Goal: Task Accomplishment & Management: Manage account settings

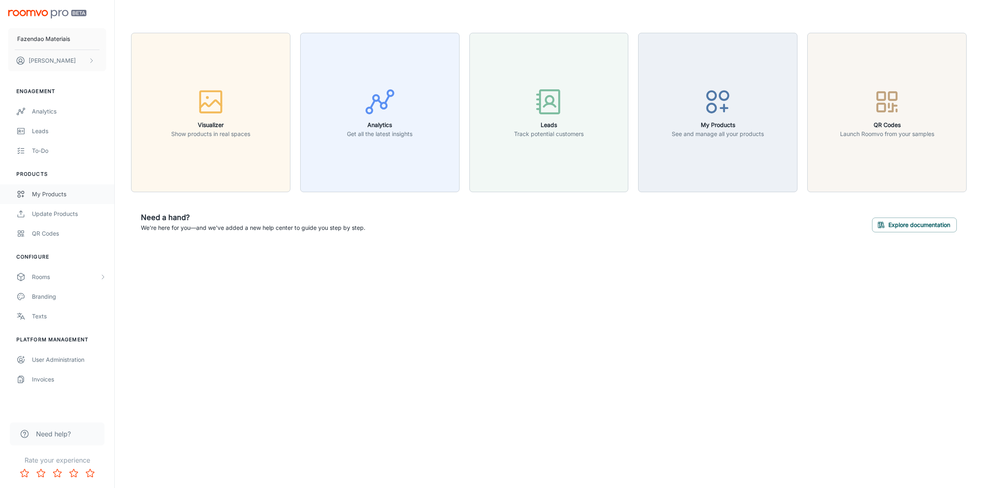
click at [49, 193] on div "My Products" at bounding box center [69, 194] width 74 height 9
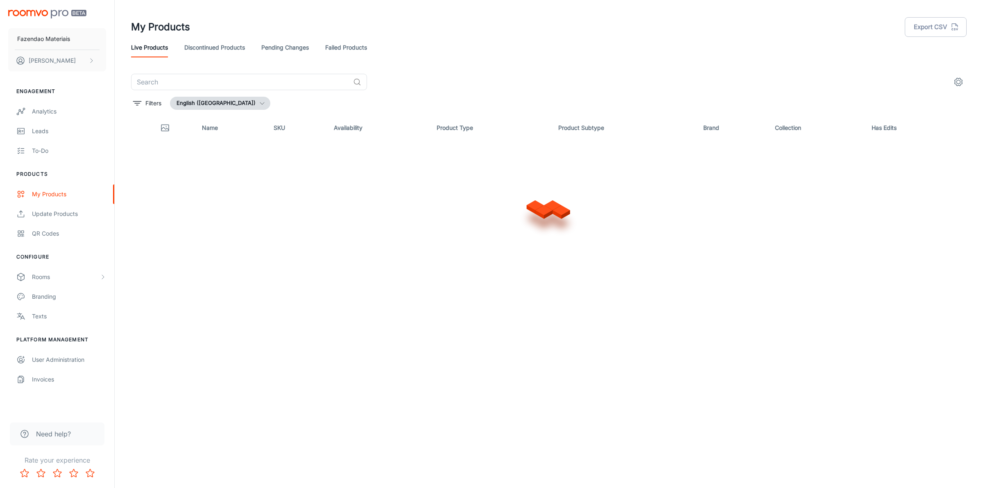
click at [335, 44] on link "Failed Products" at bounding box center [346, 48] width 42 height 20
click at [232, 81] on input "text" at bounding box center [240, 82] width 219 height 16
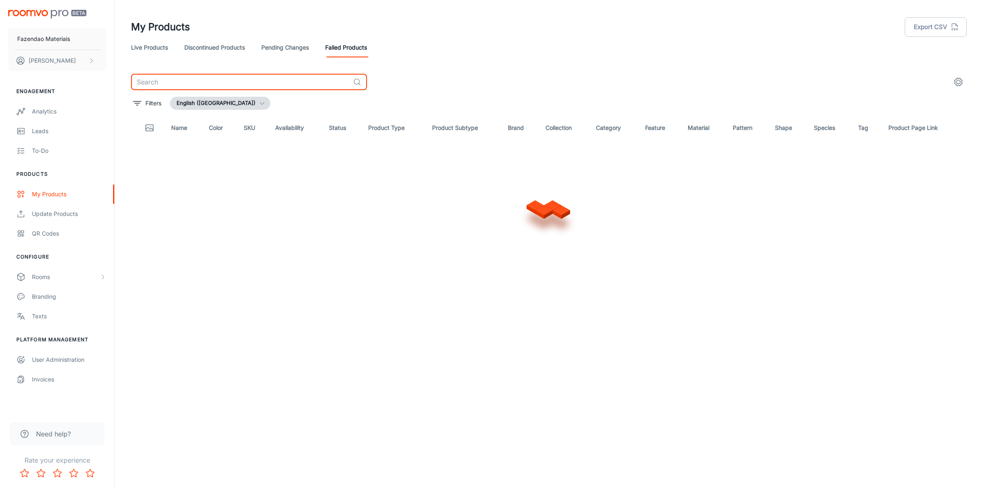
click at [236, 81] on input "text" at bounding box center [240, 82] width 219 height 16
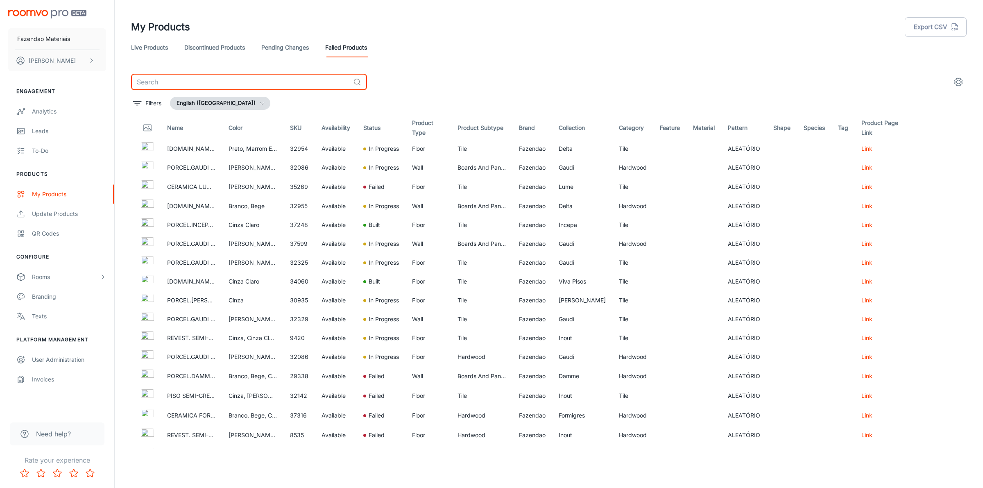
click at [236, 81] on input "text" at bounding box center [240, 82] width 219 height 16
paste input "8535"
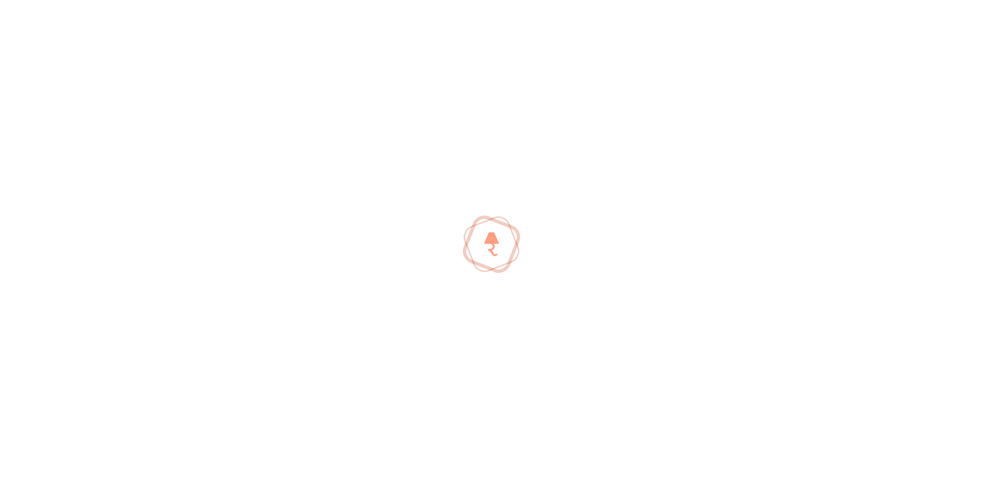
type input "8535"
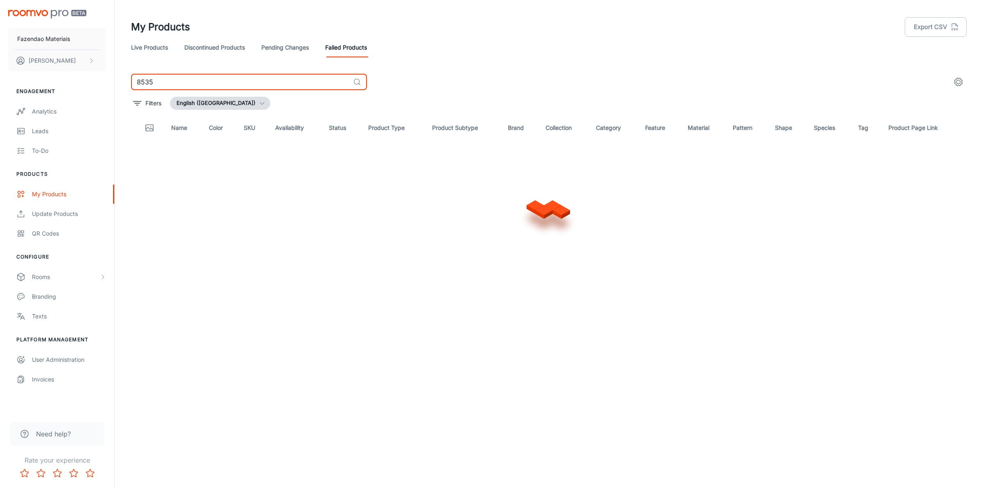
click at [236, 81] on input "8535" at bounding box center [240, 82] width 219 height 16
click at [226, 105] on button "English ([GEOGRAPHIC_DATA])" at bounding box center [220, 103] width 100 height 13
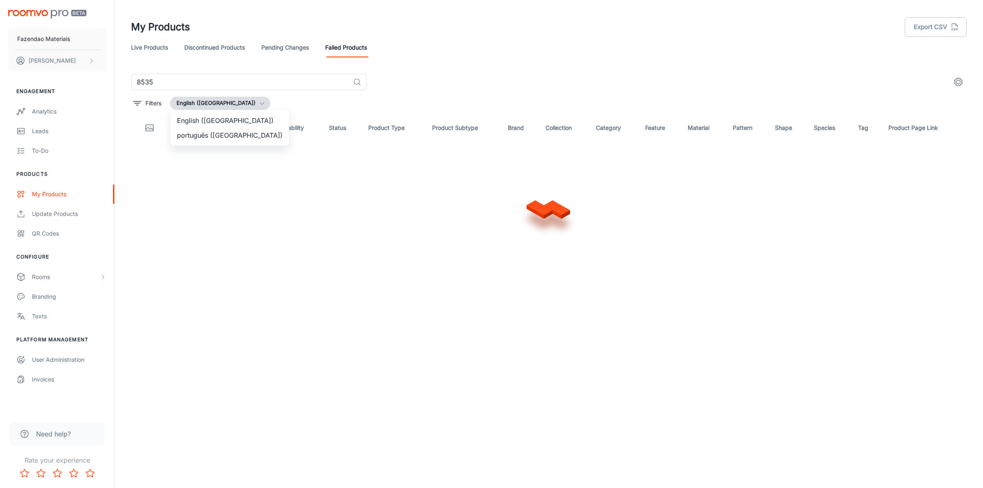
click at [215, 136] on li "português ([GEOGRAPHIC_DATA])" at bounding box center [229, 135] width 119 height 15
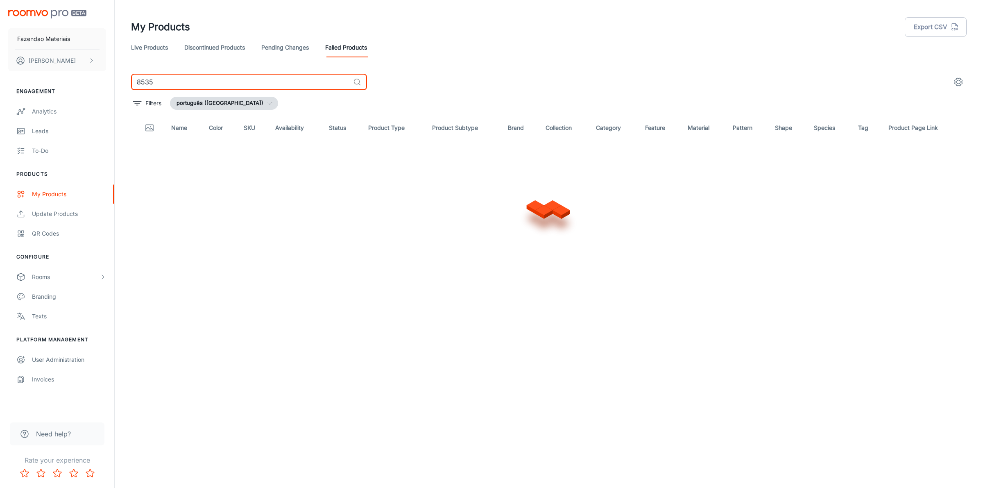
click at [199, 82] on input "8535" at bounding box center [240, 82] width 219 height 16
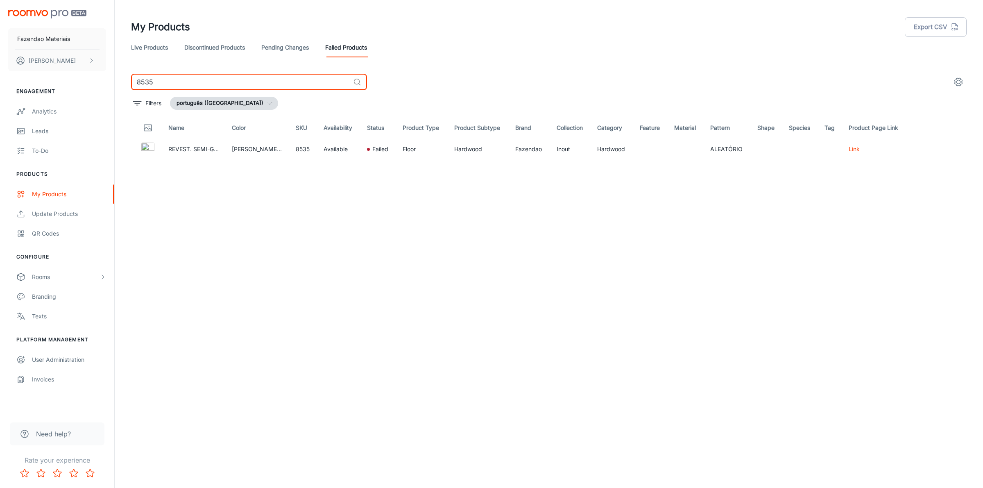
click at [220, 80] on input "8535" at bounding box center [240, 82] width 219 height 16
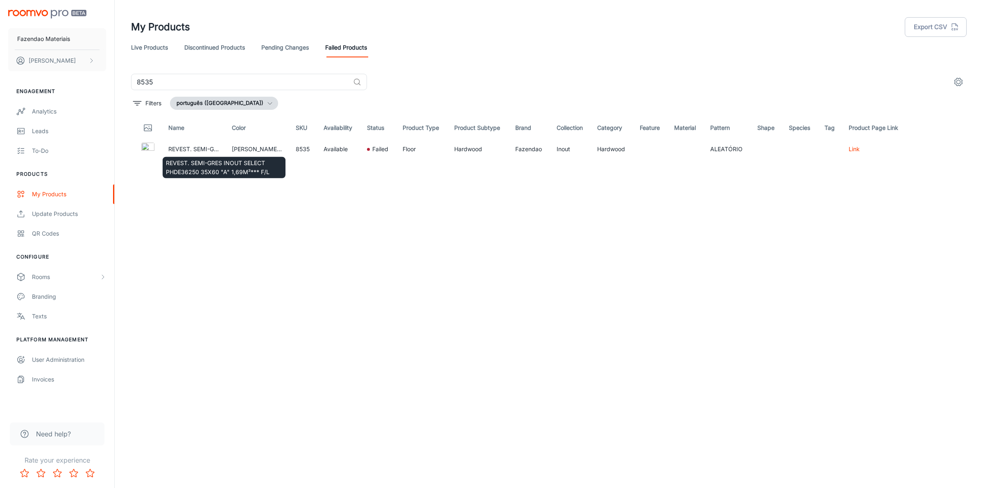
click at [181, 152] on div "REVEST. SEMI-GRES INOUT SELECT PHDE36250 35X60 "A" 1,69M²*** F/L" at bounding box center [224, 165] width 125 height 28
click at [372, 148] on p "Failed" at bounding box center [380, 149] width 16 height 9
click at [953, 150] on button "Details" at bounding box center [945, 149] width 33 height 15
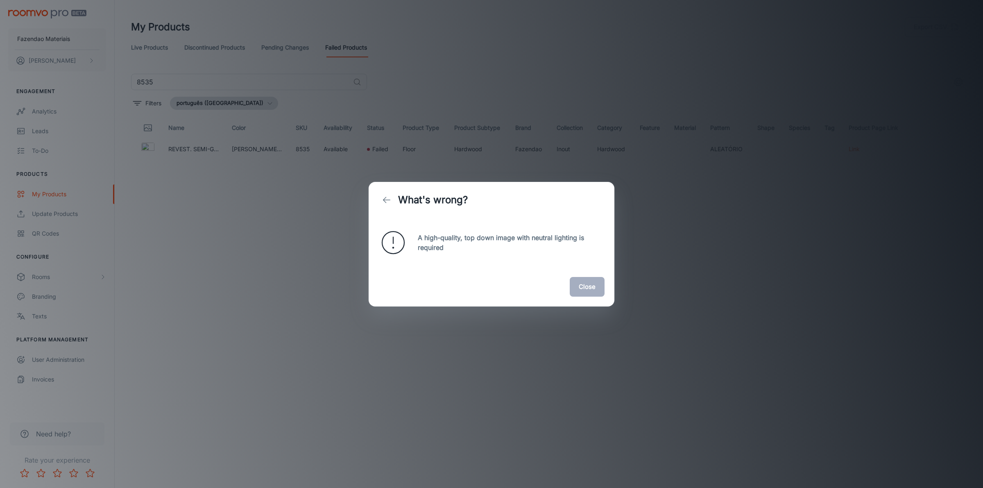
click at [594, 290] on button "Close" at bounding box center [587, 287] width 35 height 20
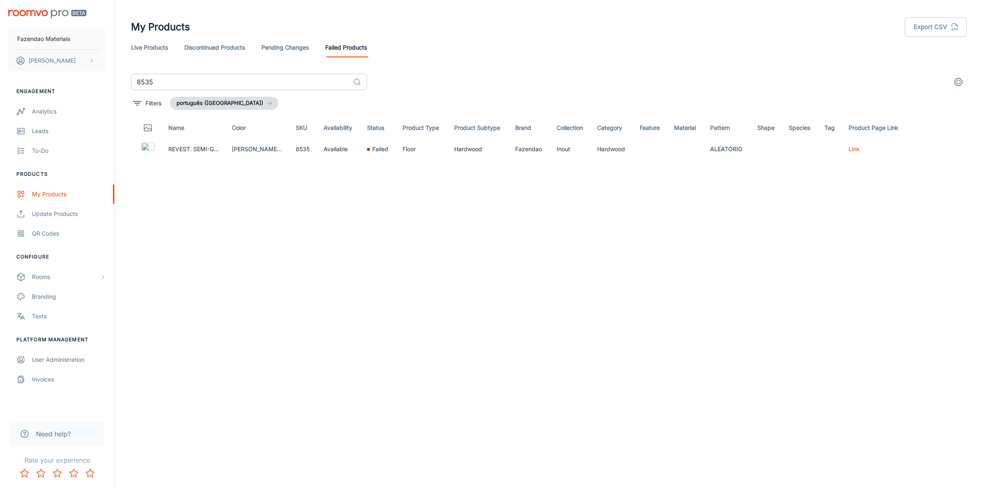
click at [273, 76] on input "8535" at bounding box center [240, 82] width 219 height 16
click at [193, 81] on input "8535" at bounding box center [240, 82] width 219 height 16
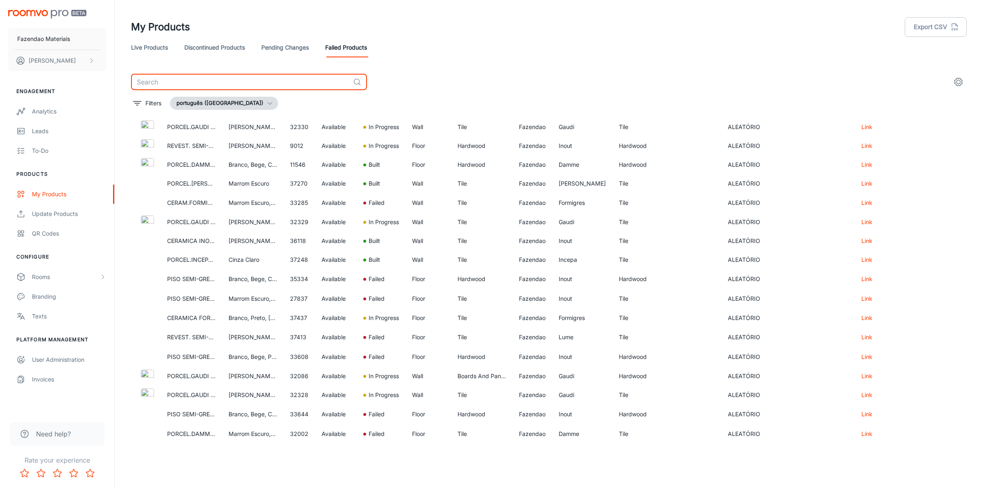
scroll to position [2138, 0]
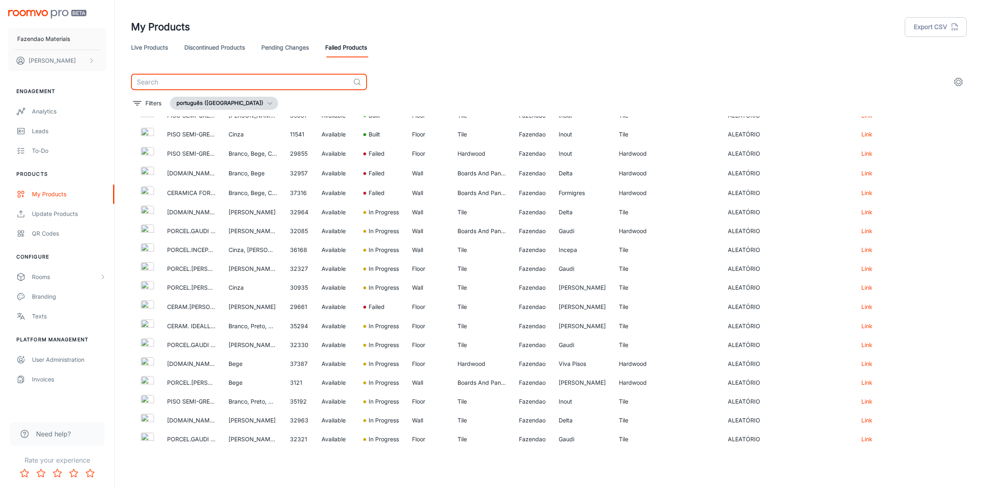
click at [964, 78] on button "settings" at bounding box center [958, 82] width 16 height 16
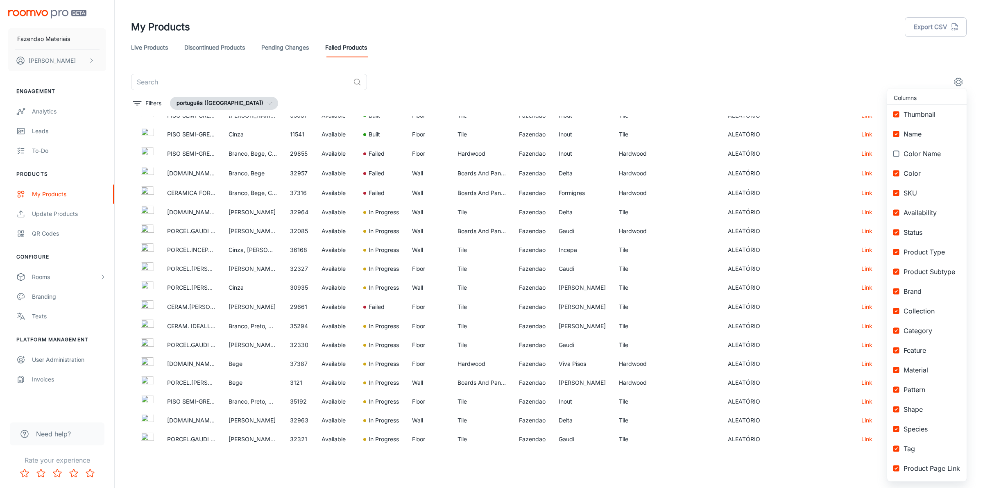
click at [963, 79] on div at bounding box center [491, 244] width 983 height 488
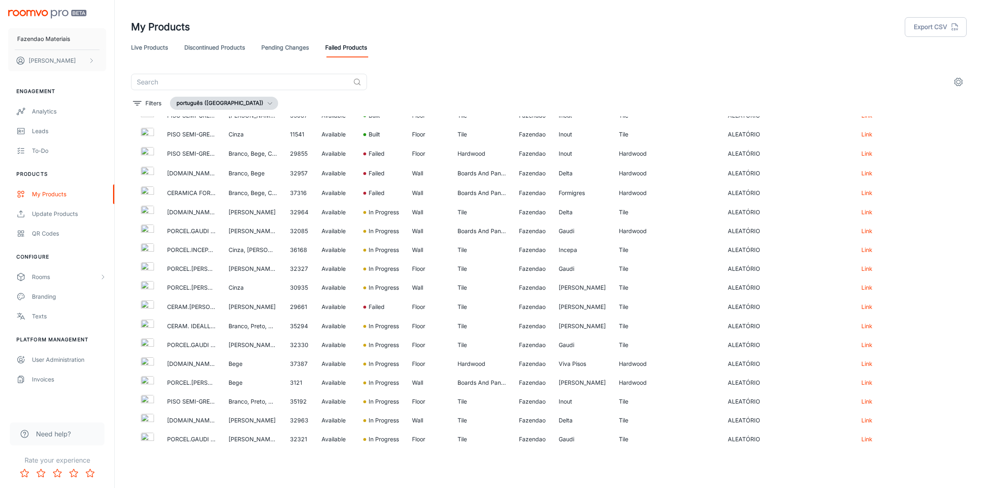
click at [937, 19] on div "Columns Thumbnail Name Color Name Color SKU Availability Status Product Type Pr…" at bounding box center [491, 244] width 983 height 488
click at [930, 21] on button "Export CSV" at bounding box center [936, 27] width 62 height 20
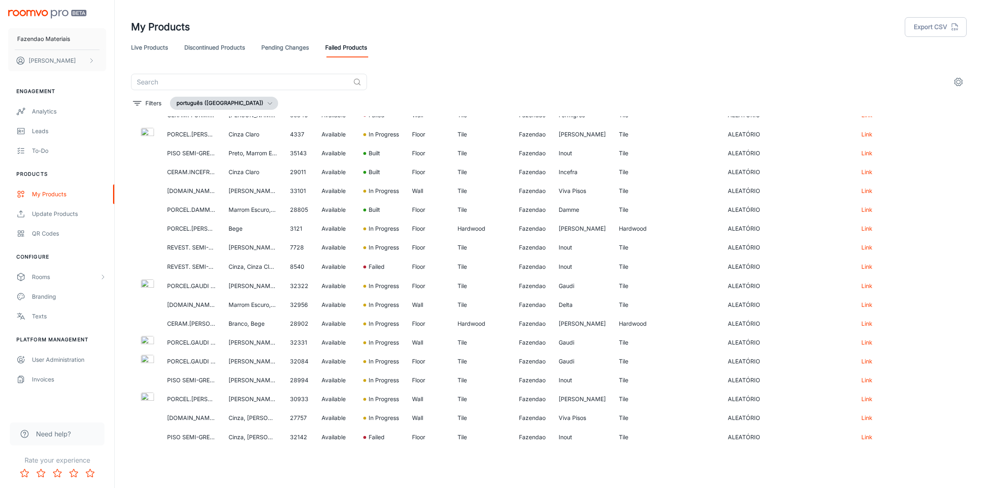
scroll to position [0, 0]
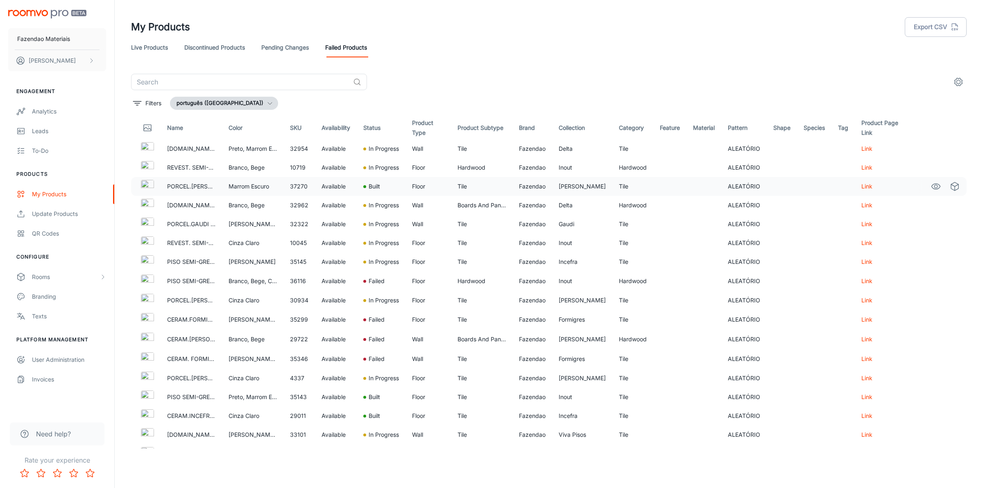
click at [373, 186] on p "Built" at bounding box center [374, 186] width 11 height 9
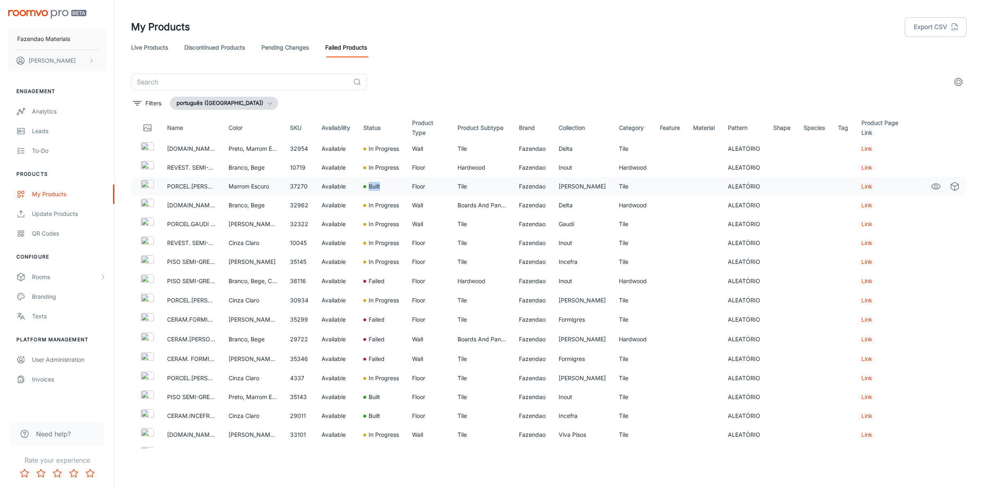
click at [373, 186] on p "Built" at bounding box center [374, 186] width 11 height 9
click at [357, 186] on td "Built" at bounding box center [381, 186] width 49 height 19
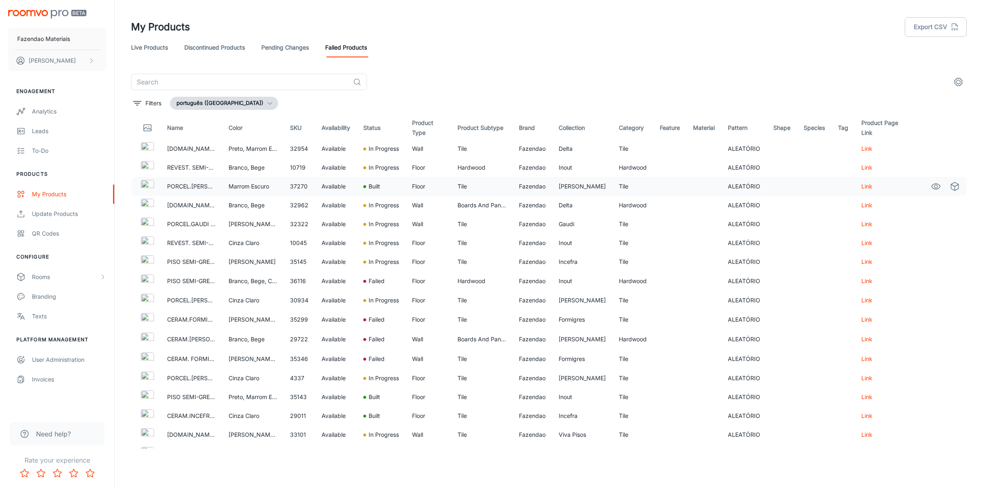
click at [394, 185] on div "Built" at bounding box center [381, 186] width 36 height 9
click at [376, 185] on p "Built" at bounding box center [374, 186] width 11 height 9
click at [374, 185] on p "Built" at bounding box center [374, 186] width 11 height 9
click at [376, 185] on p "Built" at bounding box center [374, 186] width 11 height 9
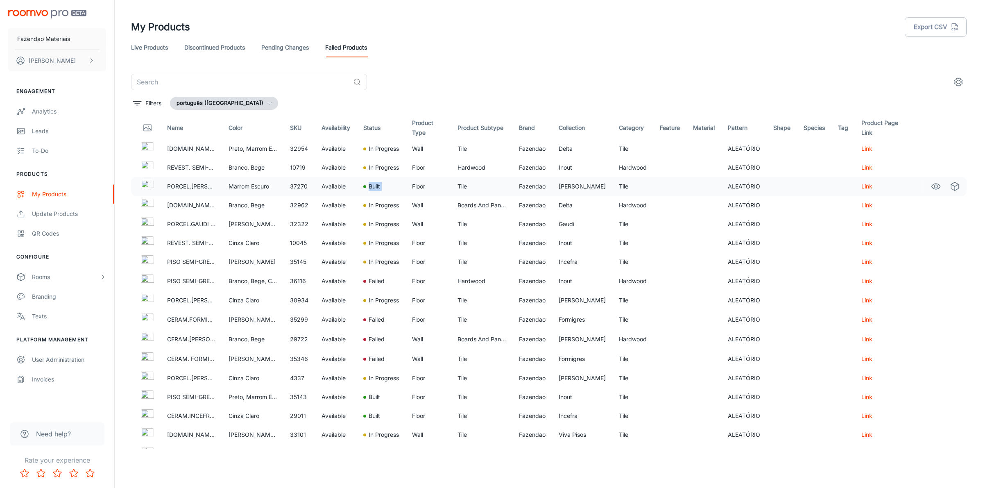
click at [376, 185] on p "Built" at bounding box center [374, 186] width 11 height 9
click at [318, 186] on td "Available" at bounding box center [336, 186] width 42 height 19
click at [197, 182] on p "PORCEL.[PERSON_NAME].POL. 60X120 1,44M²" at bounding box center [191, 186] width 48 height 9
drag, startPoint x: 240, startPoint y: 185, endPoint x: 738, endPoint y: 189, distance: 498.1
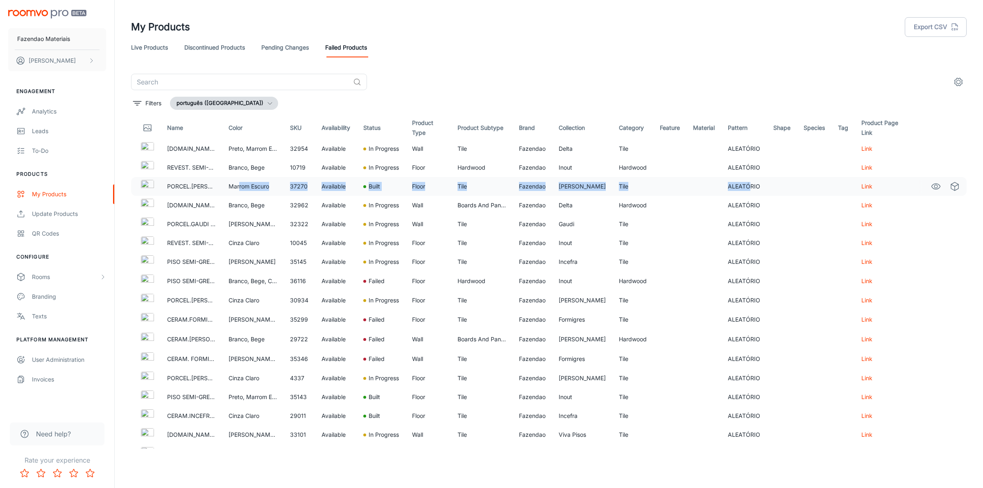
click at [738, 189] on tr "PORCEL.[PERSON_NAME].POL. 60X120 1,44M² Marrom Escuro 37270 Available Built Flo…" at bounding box center [549, 186] width 836 height 19
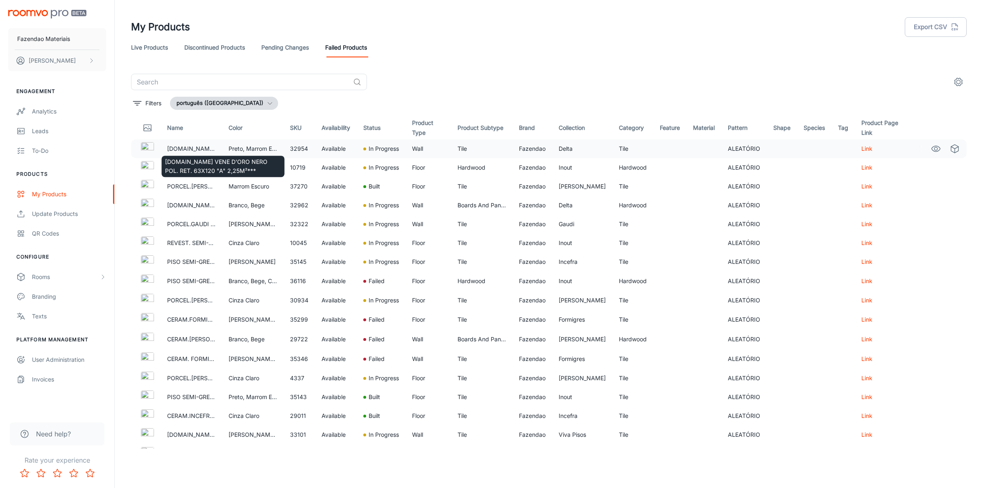
click at [175, 140] on td "[DOMAIN_NAME] VENE D'ORO NERO POL. RET. 63X120 "A" 2,25M²***" at bounding box center [191, 148] width 61 height 19
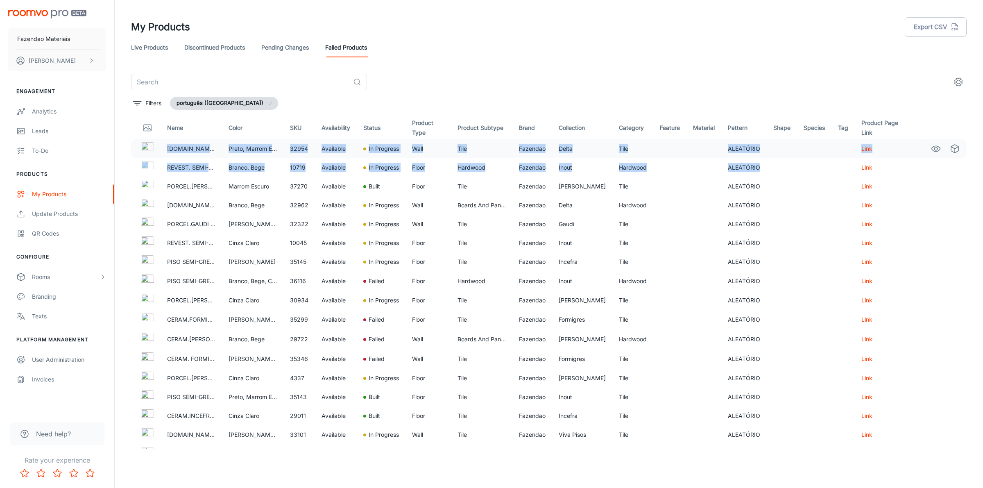
drag, startPoint x: 168, startPoint y: 148, endPoint x: 816, endPoint y: 153, distance: 648.4
click at [806, 156] on tr "[DOMAIN_NAME] VENE D'ORO NERO POL. RET. 63X120 "A" 2,25M²*** Preto, Marrom Escu…" at bounding box center [549, 148] width 836 height 19
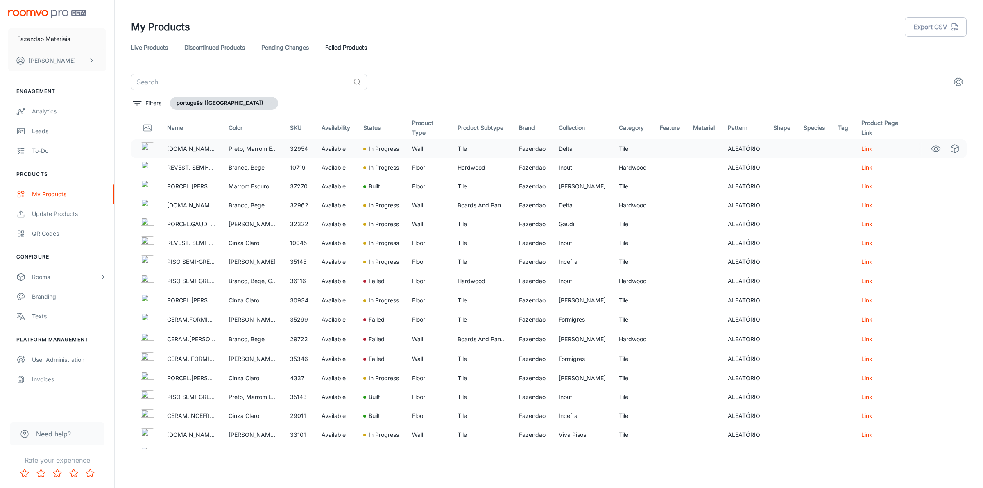
click at [831, 152] on td at bounding box center [842, 148] width 23 height 19
drag, startPoint x: 172, startPoint y: 149, endPoint x: 454, endPoint y: 149, distance: 281.8
click at [454, 149] on tr "[DOMAIN_NAME] VENE D'ORO NERO POL. RET. 63X120 "A" 2,25M²*** Preto, Marrom Escu…" at bounding box center [549, 148] width 836 height 19
click at [454, 149] on td "Tile" at bounding box center [481, 148] width 61 height 19
click at [397, 149] on p "In Progress" at bounding box center [384, 148] width 30 height 9
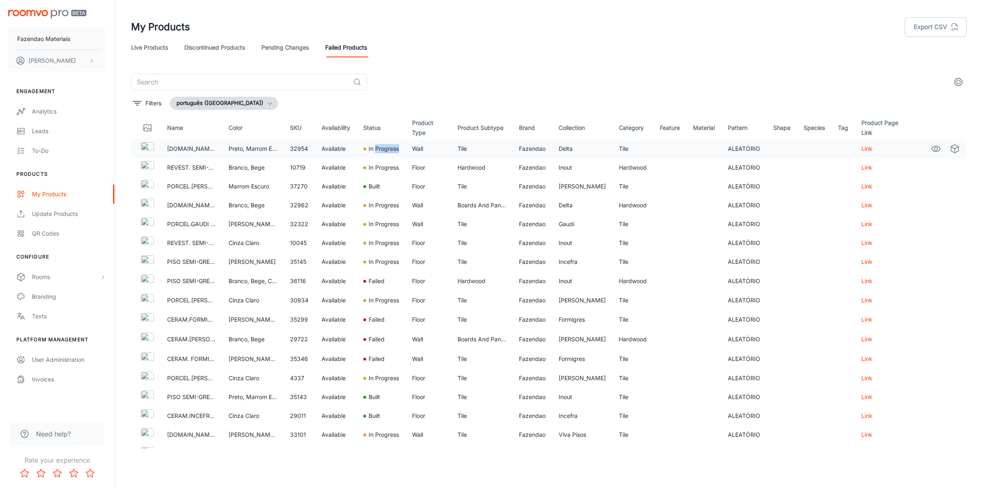
click at [397, 149] on p "In Progress" at bounding box center [384, 148] width 30 height 9
drag, startPoint x: 395, startPoint y: 150, endPoint x: 391, endPoint y: 151, distance: 4.1
click at [394, 151] on p "In Progress" at bounding box center [384, 148] width 30 height 9
click at [380, 148] on p "In Progress" at bounding box center [384, 148] width 30 height 9
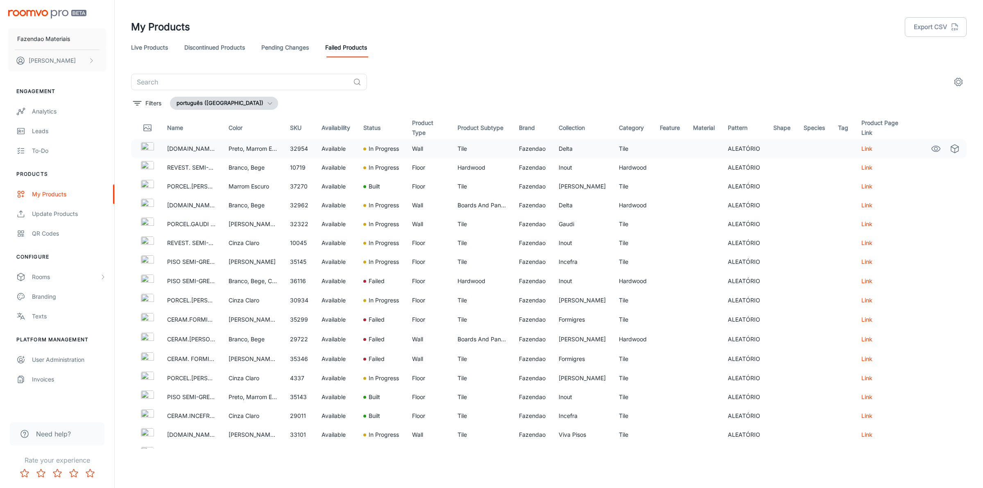
click at [291, 150] on td "32954" at bounding box center [299, 148] width 32 height 19
copy td "32954"
click at [203, 104] on button "português ([GEOGRAPHIC_DATA])" at bounding box center [224, 103] width 108 height 13
click at [209, 121] on li "English ([GEOGRAPHIC_DATA])" at bounding box center [229, 120] width 119 height 15
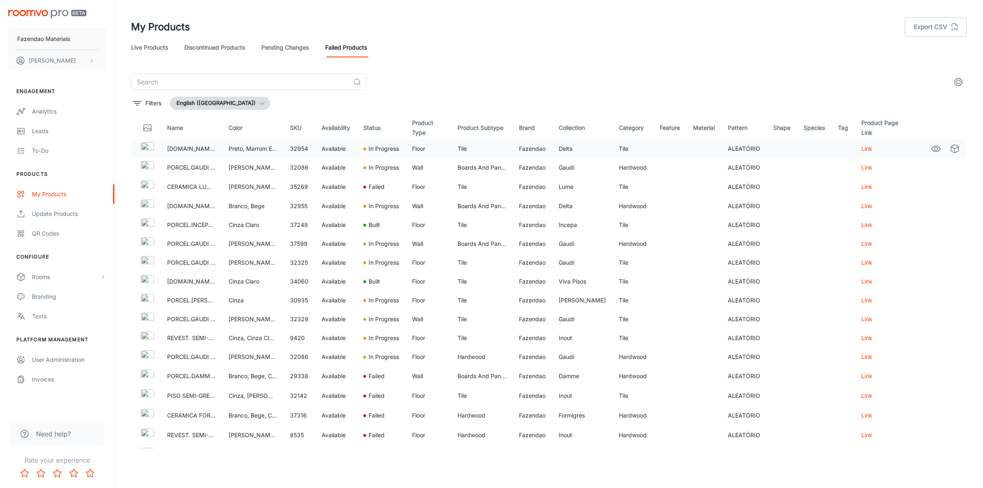
drag, startPoint x: 490, startPoint y: 142, endPoint x: 644, endPoint y: 142, distance: 154.4
click at [502, 142] on td "Tile" at bounding box center [481, 148] width 61 height 19
click at [771, 149] on td at bounding box center [782, 148] width 30 height 19
drag, startPoint x: 724, startPoint y: 142, endPoint x: 844, endPoint y: 161, distance: 121.5
click at [734, 142] on td "ALEATÓRIO" at bounding box center [743, 148] width 45 height 19
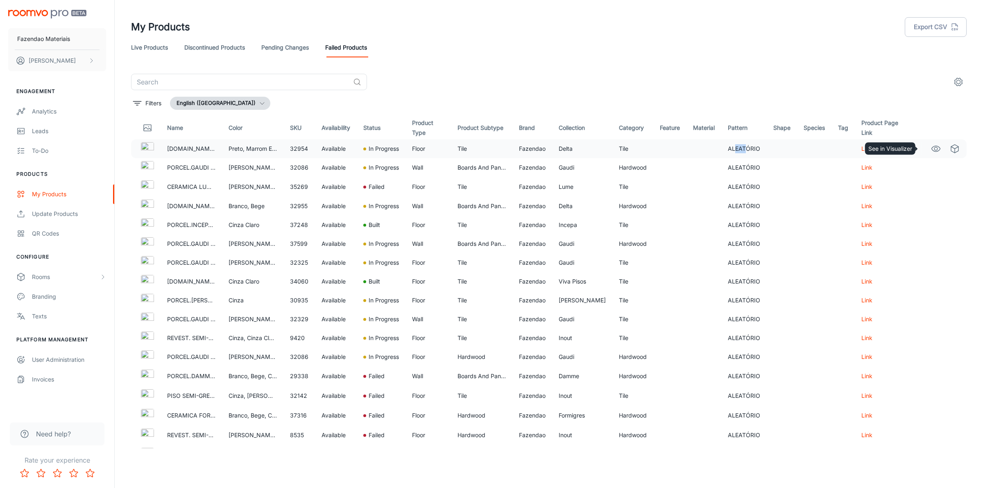
click at [931, 148] on icon "See in Visualizer" at bounding box center [936, 149] width 10 height 10
click at [430, 142] on td "Floor" at bounding box center [427, 148] width 45 height 19
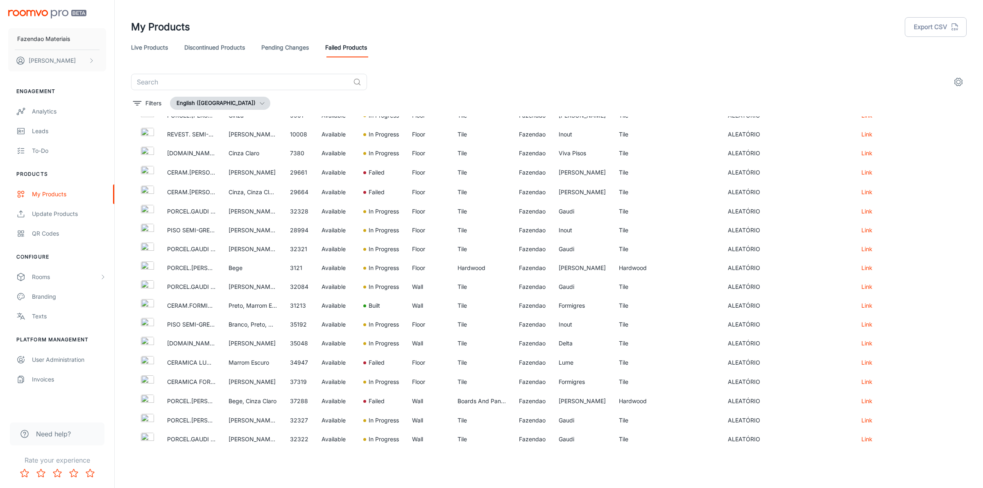
scroll to position [1427, 0]
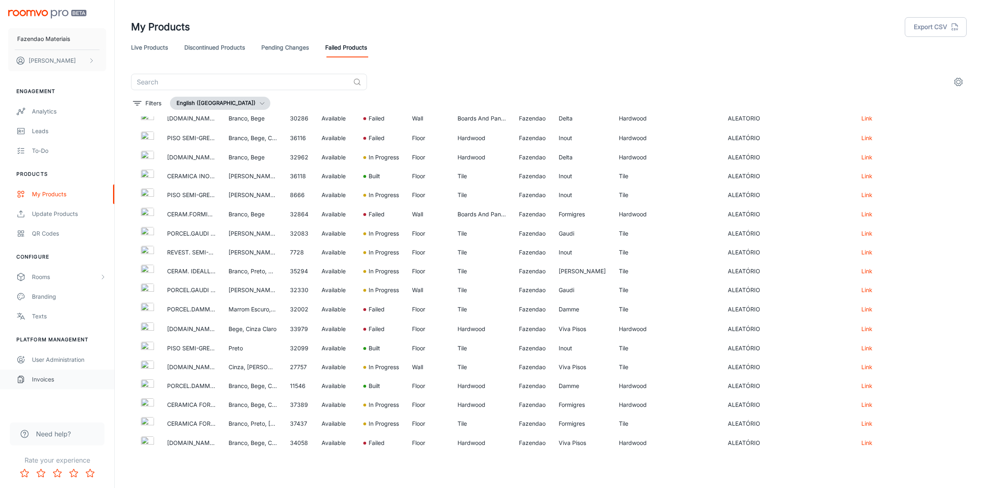
click at [58, 376] on div "Invoices" at bounding box center [69, 379] width 74 height 9
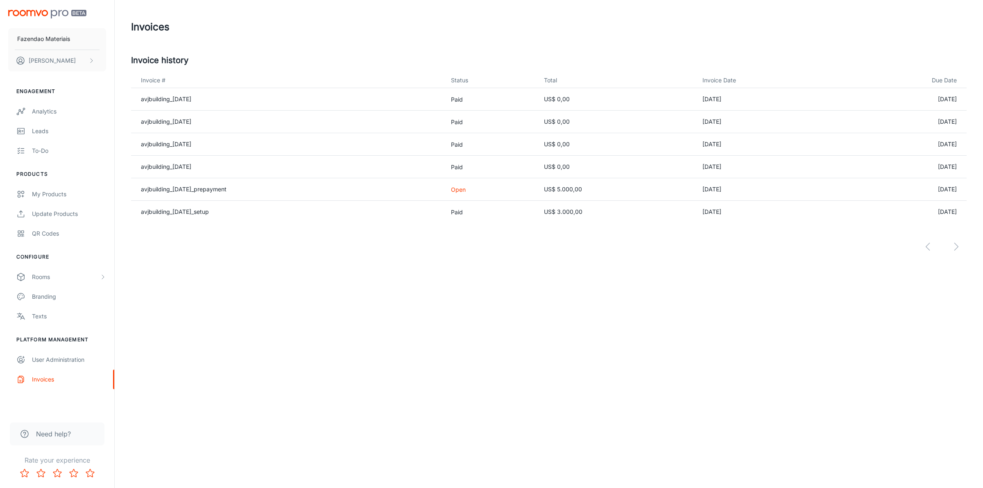
click at [580, 287] on div "Invoices Invoice history Invoice # Status Total Invoice Date Due Date avjbuildi…" at bounding box center [549, 145] width 868 height 290
